Goal: Task Accomplishment & Management: Use online tool/utility

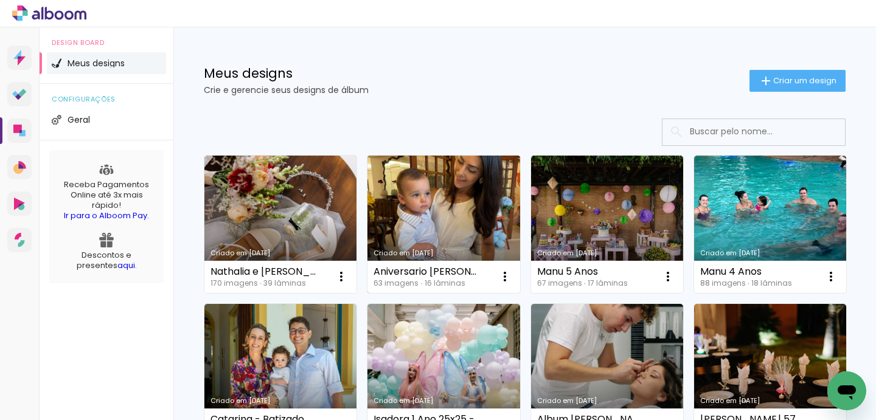
click at [408, 184] on link "Criado em 05/08/25" at bounding box center [443, 224] width 152 height 137
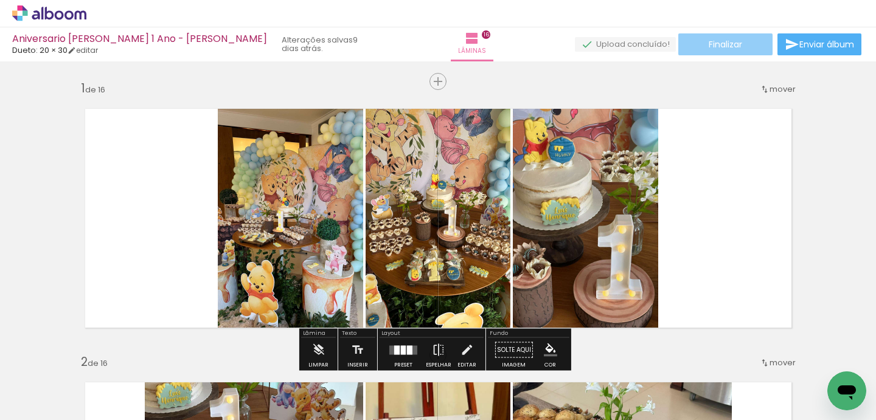
click at [723, 49] on span "Finalizar" at bounding box center [725, 44] width 33 height 9
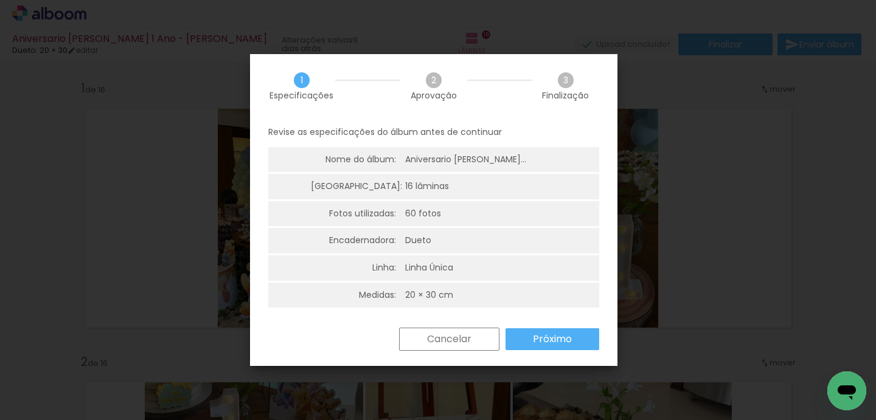
click at [0, 0] on slot "Próximo" at bounding box center [0, 0] width 0 height 0
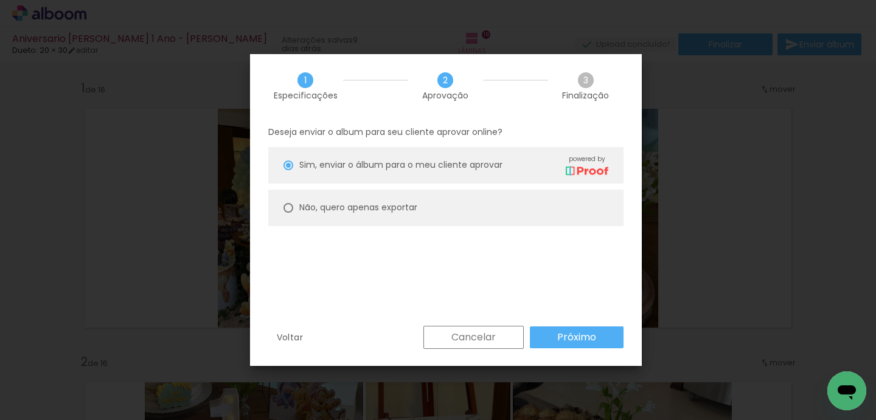
click at [0, 0] on slot "Não, quero apenas exportar" at bounding box center [0, 0] width 0 height 0
type paper-radio-button "on"
click at [0, 0] on slot "Próximo" at bounding box center [0, 0] width 0 height 0
type input "Alta, 300 DPI"
